Goal: Task Accomplishment & Management: Manage account settings

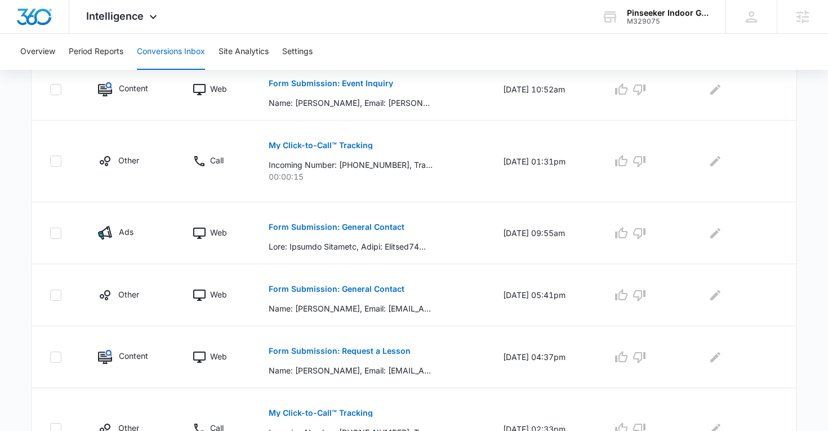
scroll to position [546, 0]
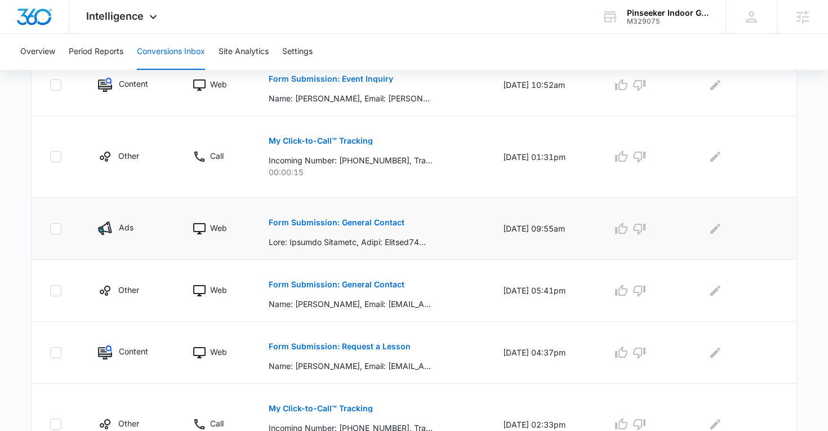
click at [332, 221] on p "Form Submission: General Contact" at bounding box center [337, 223] width 136 height 8
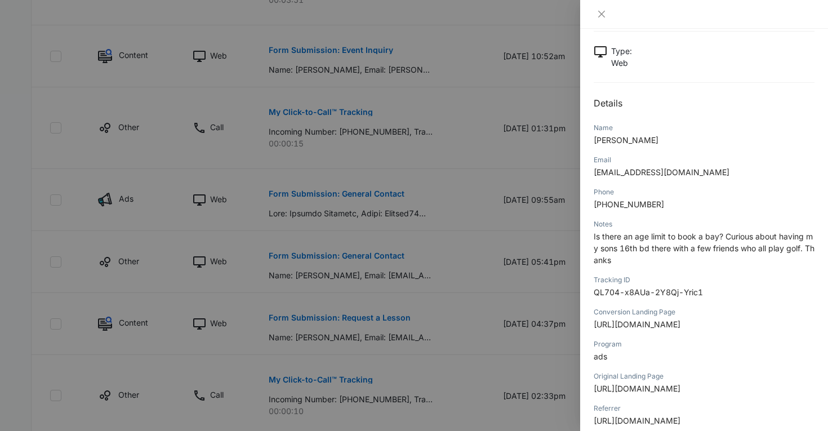
scroll to position [584, 0]
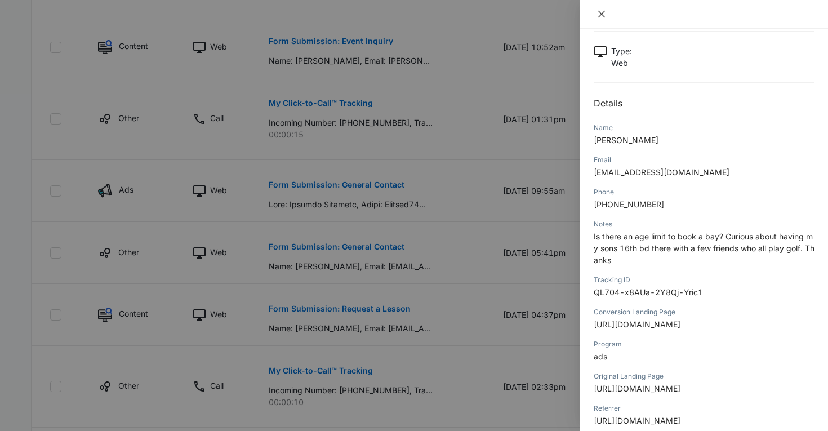
click at [595, 13] on button "Close" at bounding box center [602, 14] width 16 height 10
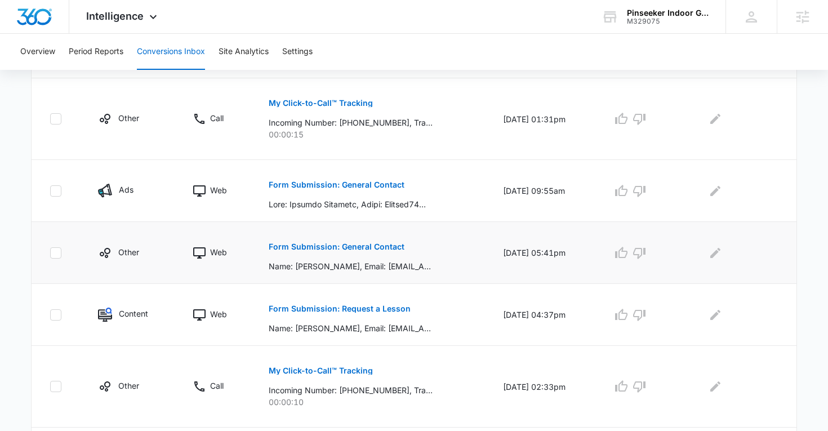
scroll to position [677, 0]
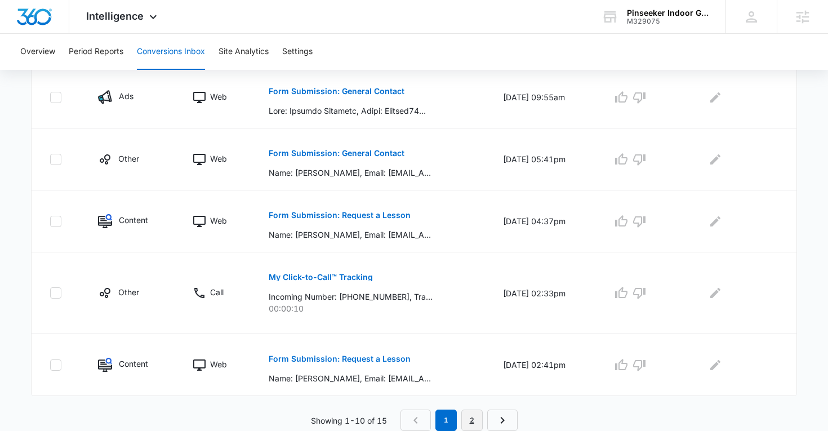
click at [465, 413] on link "2" at bounding box center [471, 420] width 21 height 21
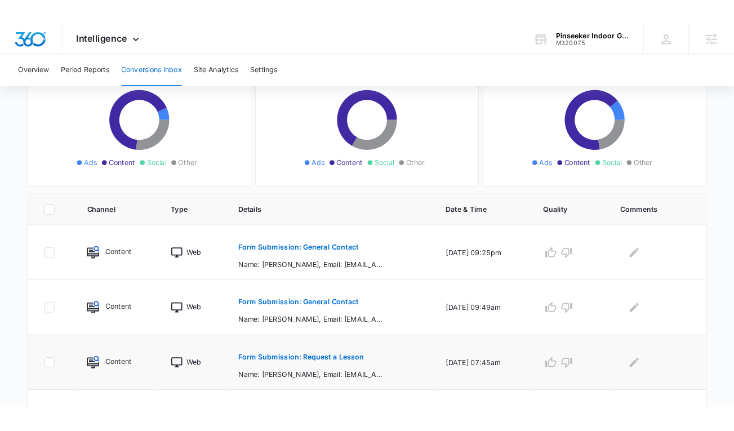
scroll to position [0, 0]
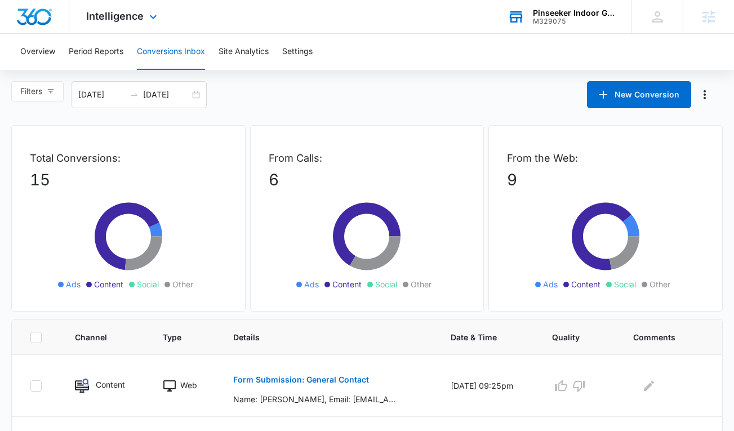
click at [553, 17] on div "M329075" at bounding box center [574, 21] width 82 height 8
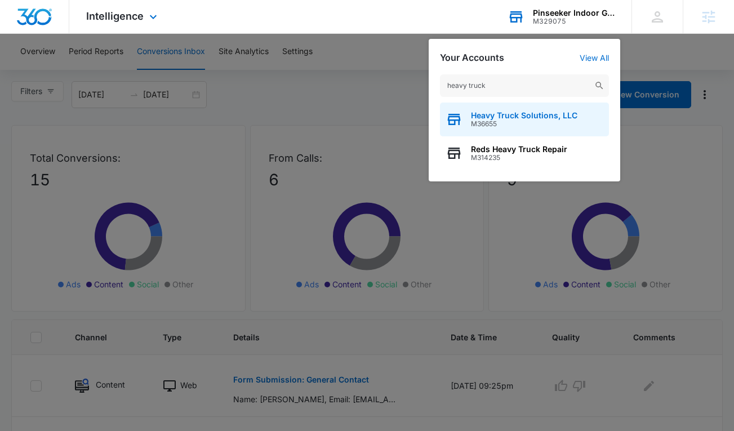
type input "heavy truck"
click at [515, 118] on span "Heavy Truck Solutions, LLC" at bounding box center [524, 115] width 106 height 9
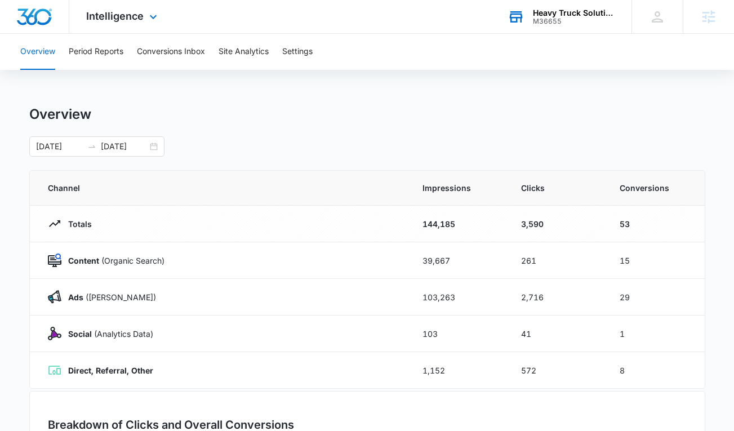
click at [125, 29] on div "Intelligence Apps Reputation Forms CRM Email Social Content Ads Intelligence Fi…" at bounding box center [123, 16] width 108 height 33
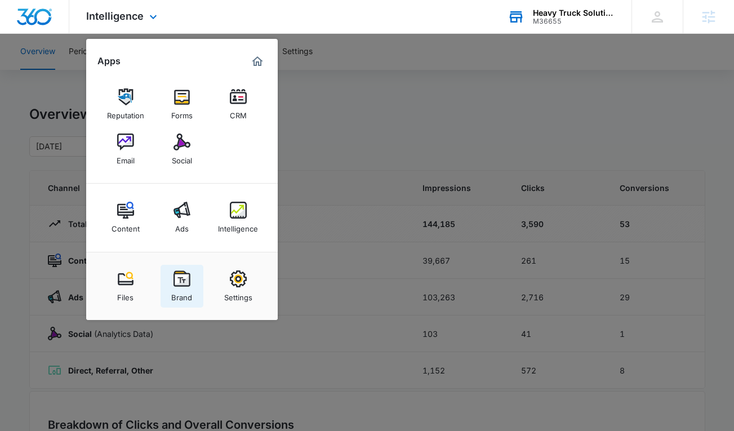
click at [183, 279] on img at bounding box center [182, 278] width 17 height 17
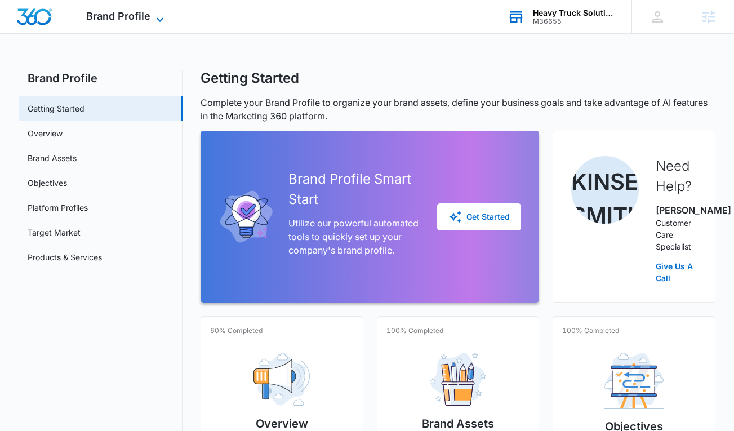
click at [113, 20] on span "Brand Profile" at bounding box center [118, 16] width 64 height 12
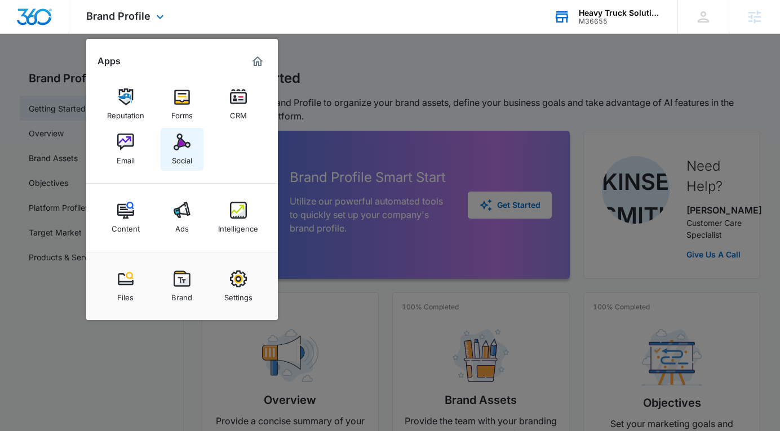
click at [199, 146] on link "Social" at bounding box center [182, 149] width 43 height 43
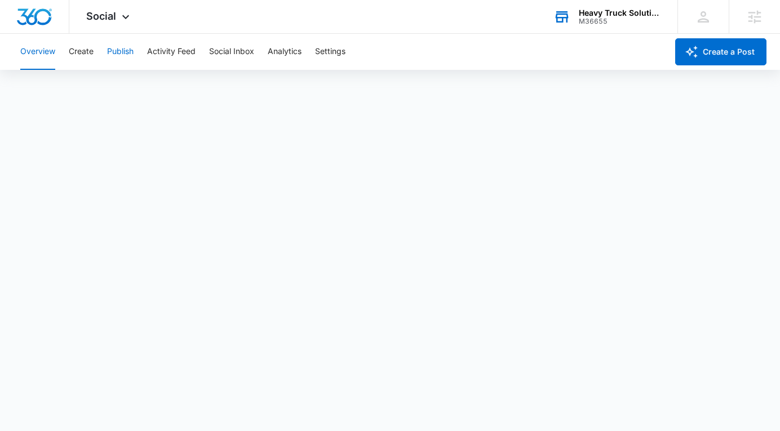
click at [131, 42] on button "Publish" at bounding box center [120, 52] width 26 height 36
click at [232, 52] on button "Social Inbox" at bounding box center [231, 52] width 45 height 36
click at [90, 47] on button "Create" at bounding box center [81, 52] width 25 height 36
click at [104, 86] on button "Approvals" at bounding box center [110, 86] width 38 height 32
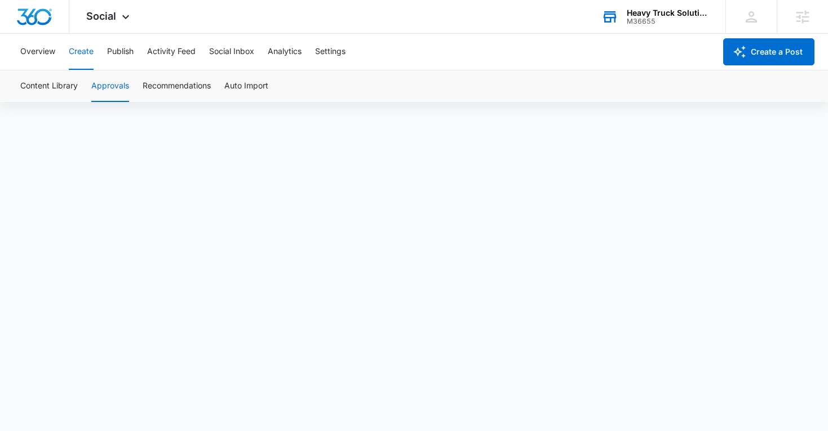
click at [675, 20] on div "M36655" at bounding box center [667, 21] width 82 height 8
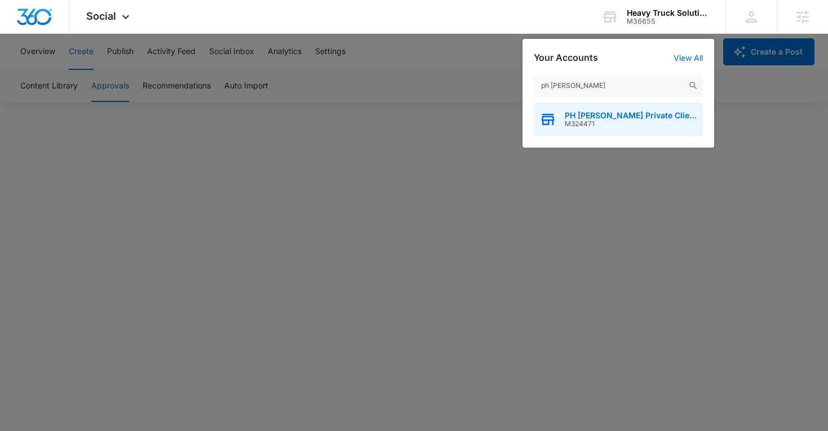
type input "ph robb"
click at [613, 112] on span "PH Robb Private Client Advisors" at bounding box center [630, 115] width 132 height 9
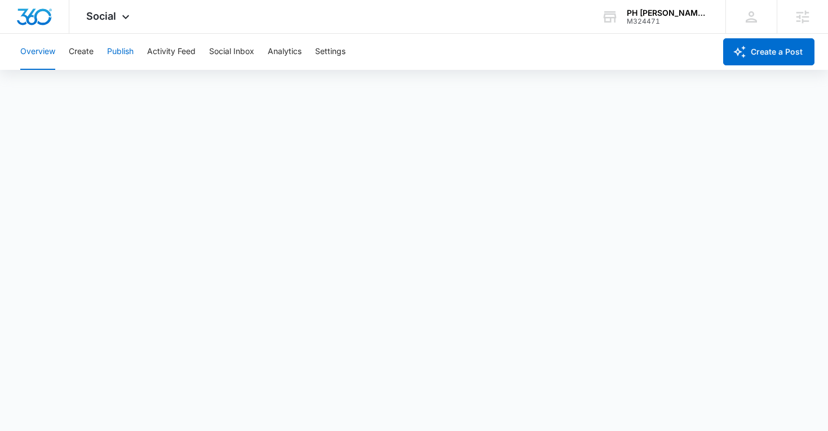
click at [125, 51] on button "Publish" at bounding box center [120, 52] width 26 height 36
click at [88, 56] on button "Create" at bounding box center [81, 52] width 25 height 36
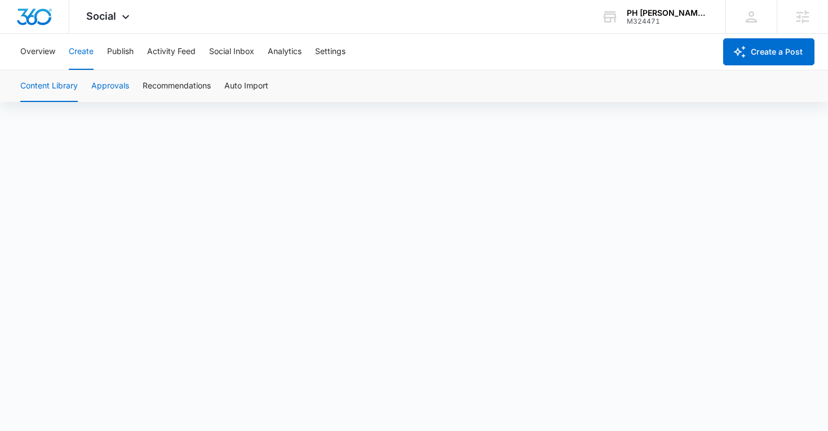
click at [123, 83] on button "Approvals" at bounding box center [110, 86] width 38 height 32
click at [45, 86] on button "Content Library" at bounding box center [48, 86] width 57 height 32
